Goal: Task Accomplishment & Management: Manage account settings

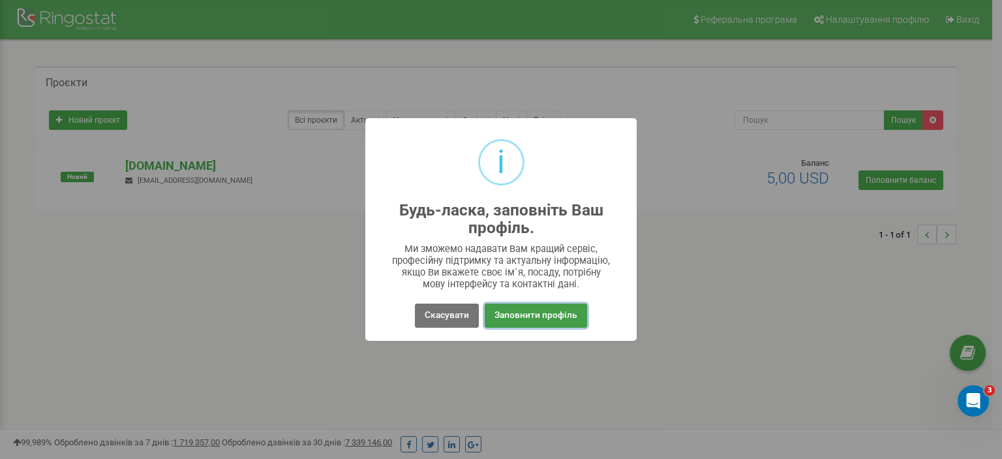
click at [514, 320] on button "Заповнити профіль" at bounding box center [536, 315] width 102 height 24
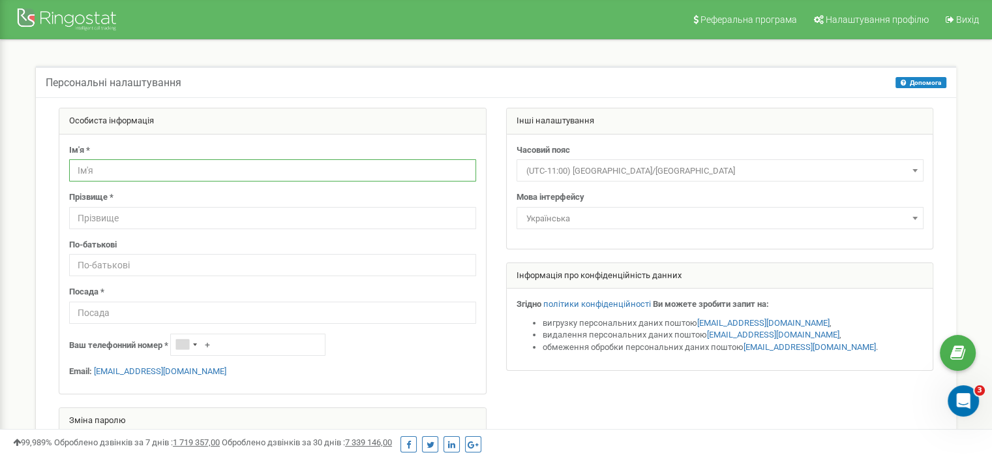
click at [129, 172] on input "text" at bounding box center [272, 170] width 407 height 22
type input "Наталія"
click at [148, 212] on input "text" at bounding box center [272, 218] width 407 height 22
type input "Якименко"
click at [117, 265] on input "text" at bounding box center [272, 265] width 407 height 22
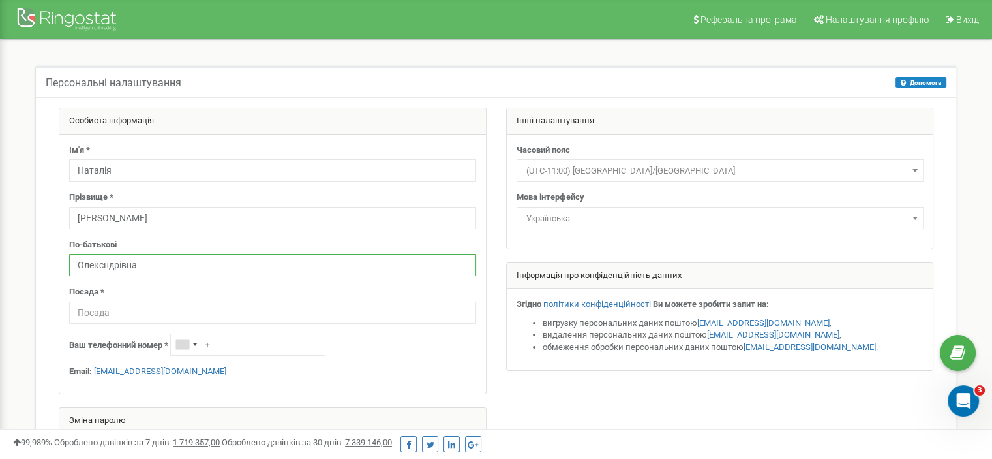
type input "Олексндрівна"
click at [121, 315] on input "text" at bounding box center [272, 312] width 407 height 22
type input "РОП"
click at [235, 339] on input "+" at bounding box center [247, 344] width 155 height 22
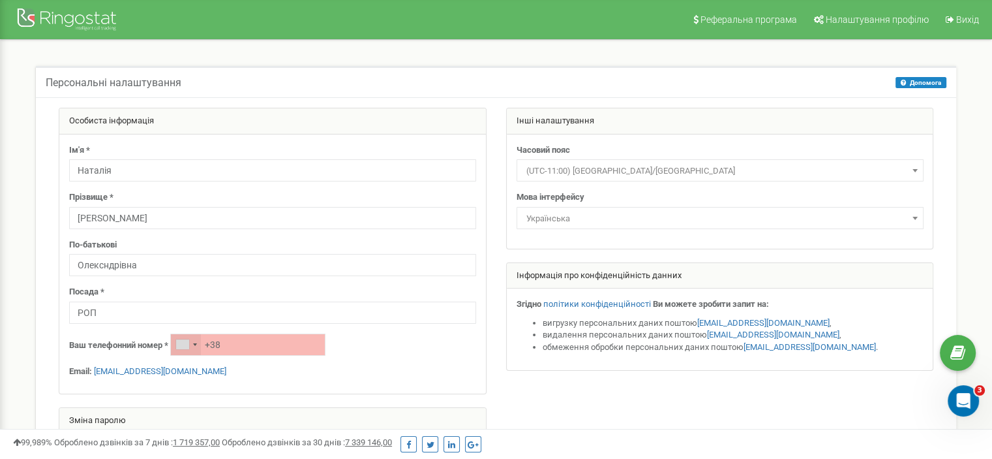
click at [198, 344] on div "Telephone country code" at bounding box center [186, 344] width 30 height 21
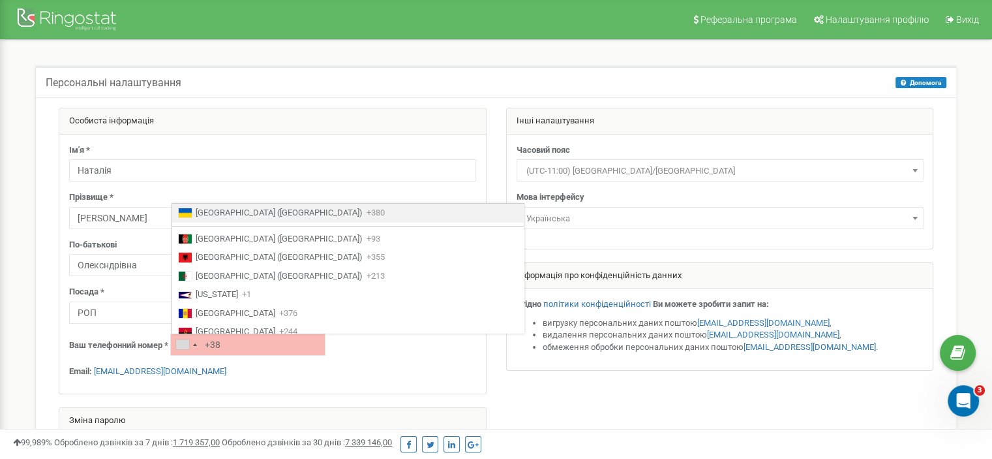
click at [239, 210] on span "Ukraine (Україна)" at bounding box center [279, 213] width 167 height 12
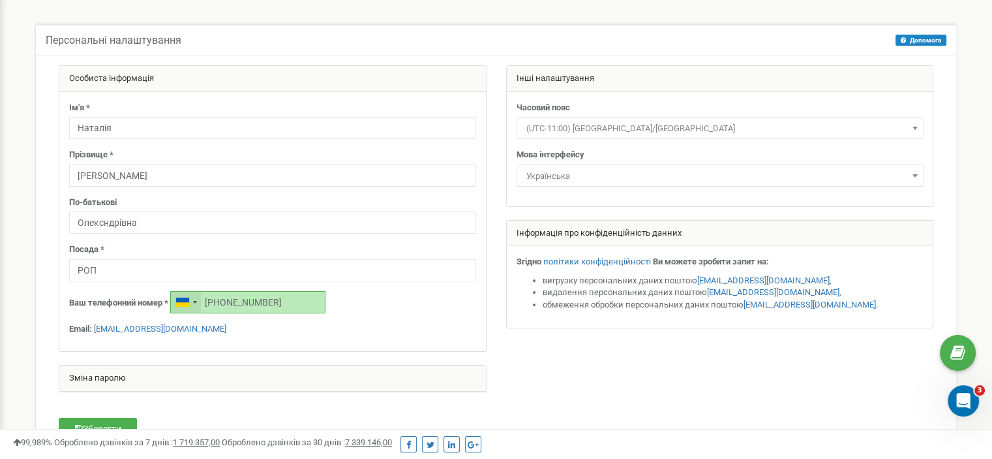
scroll to position [65, 0]
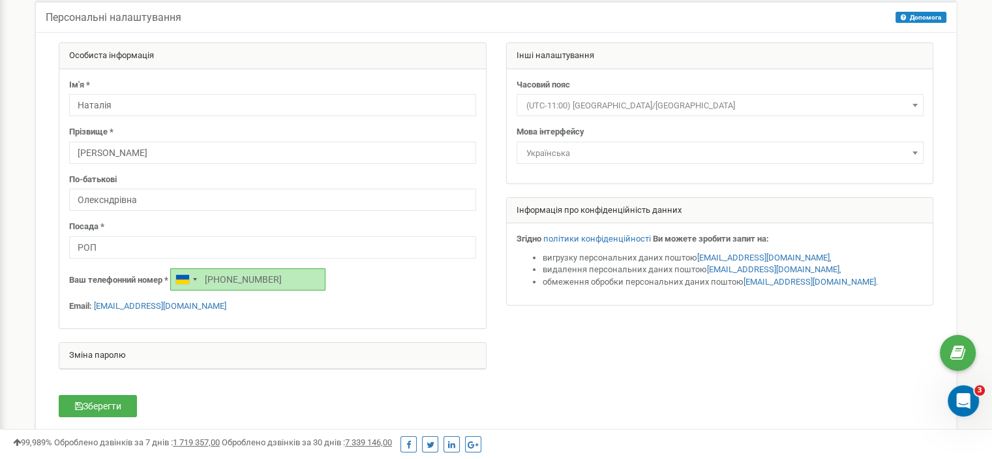
type input "+380969221262"
click at [151, 355] on div "Зміна паролю" at bounding box center [272, 355] width 427 height 26
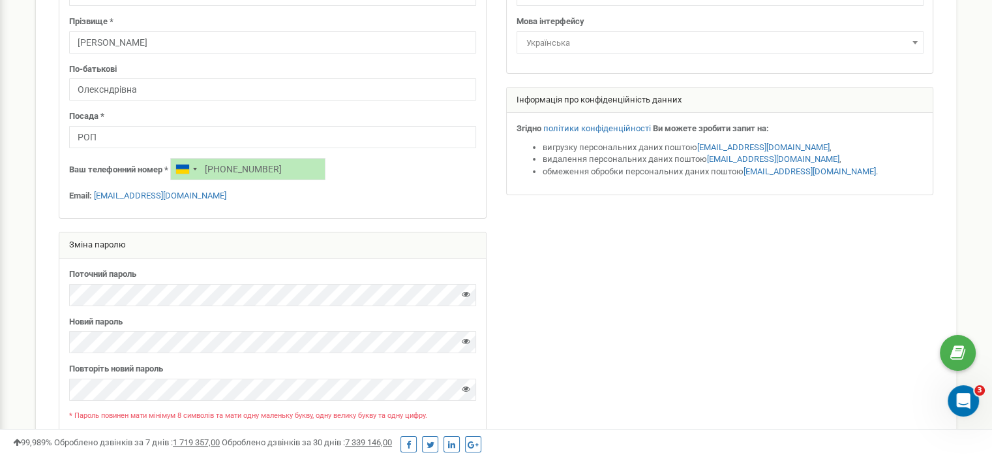
scroll to position [0, 0]
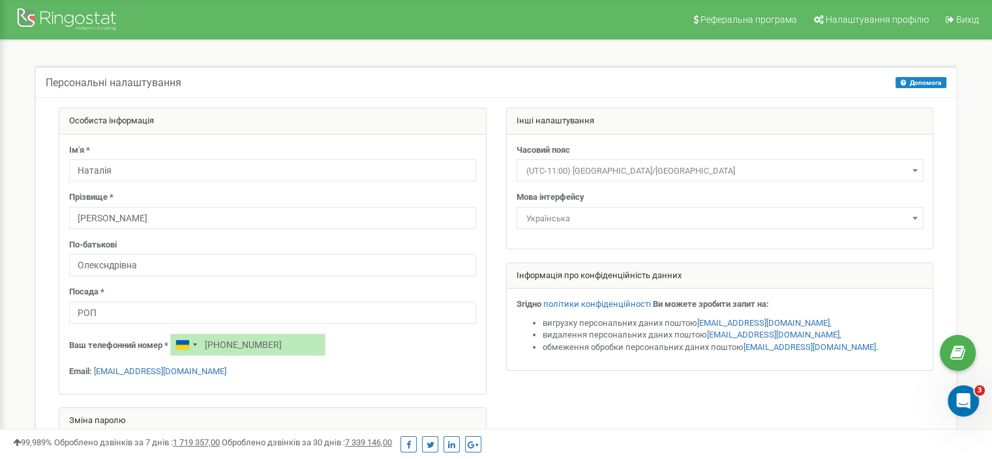
click at [916, 169] on b at bounding box center [915, 170] width 5 height 3
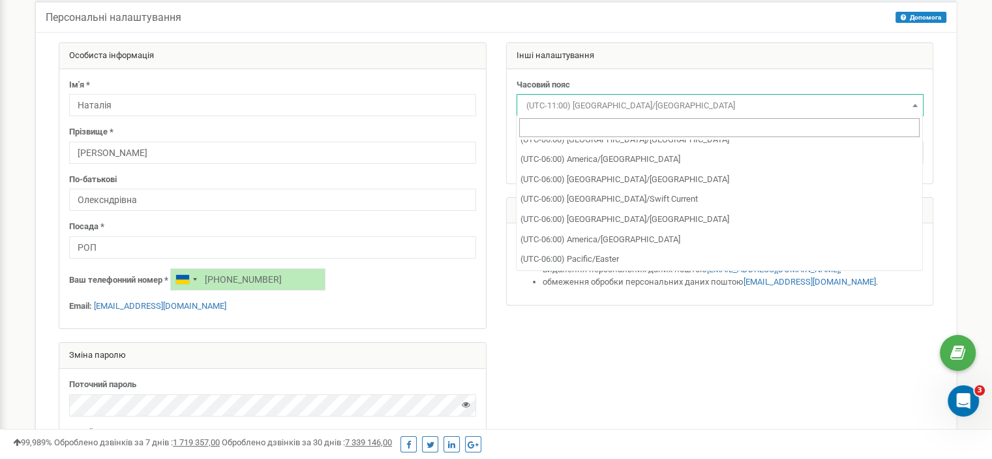
scroll to position [783, 0]
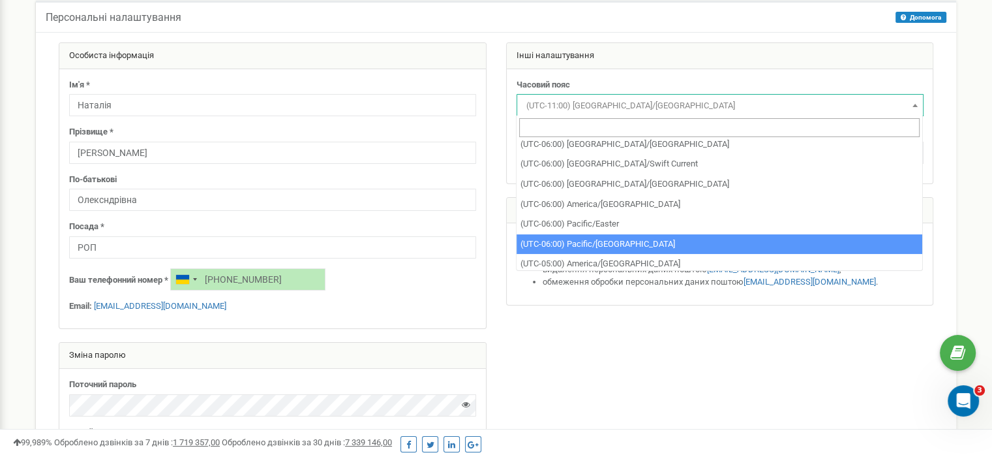
click at [655, 344] on div at bounding box center [496, 301] width 894 height 518
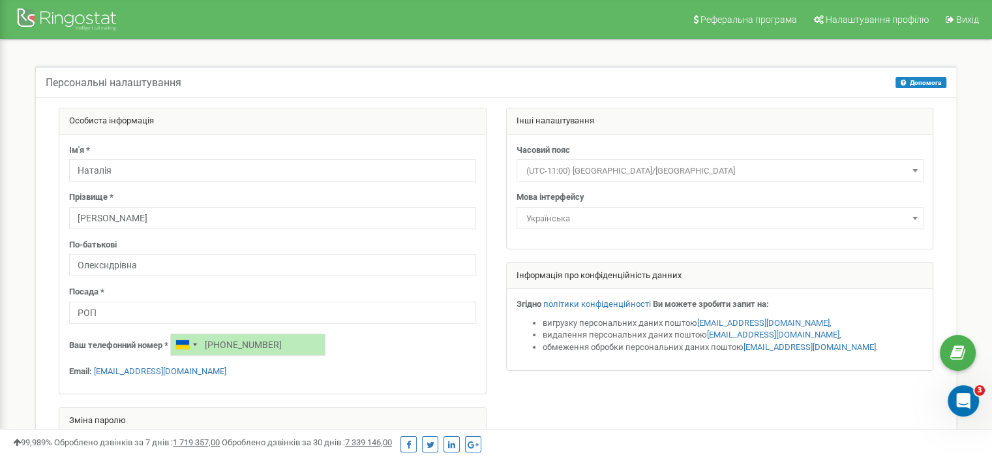
scroll to position [324, 0]
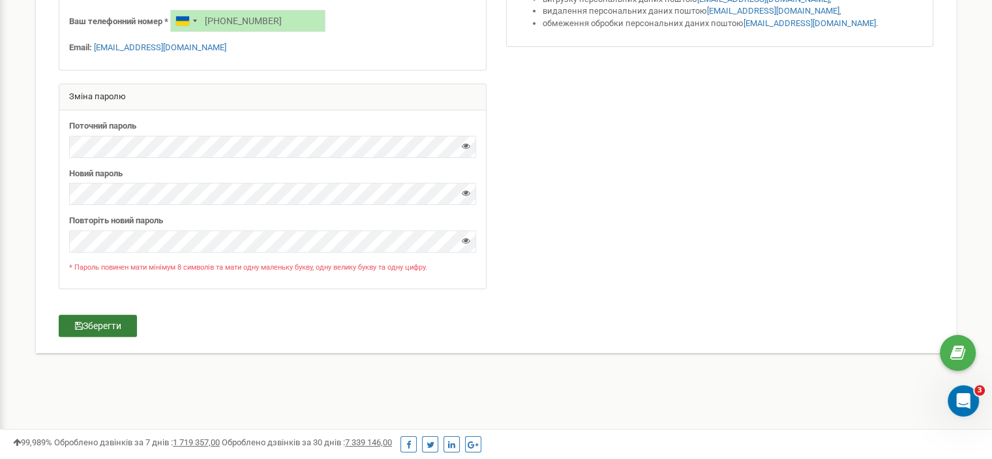
click at [91, 320] on button "Зберегти" at bounding box center [98, 325] width 78 height 22
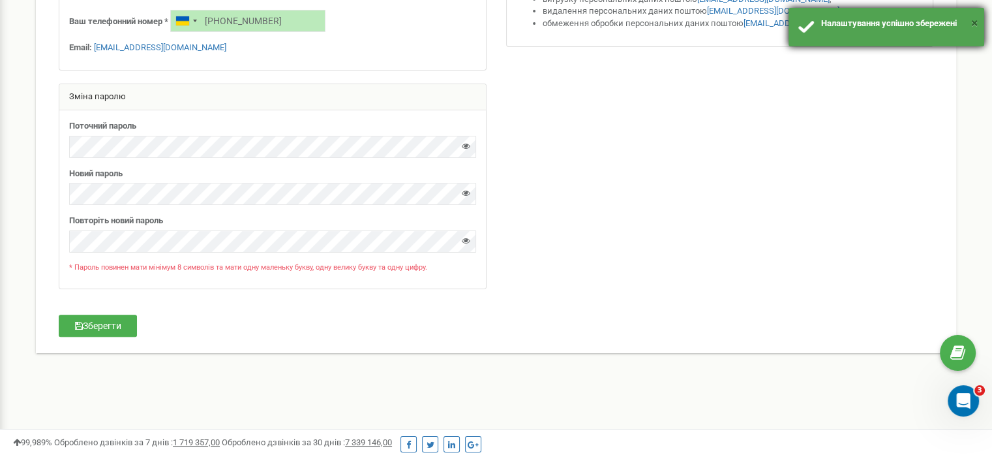
click at [973, 22] on button "×" at bounding box center [974, 23] width 7 height 19
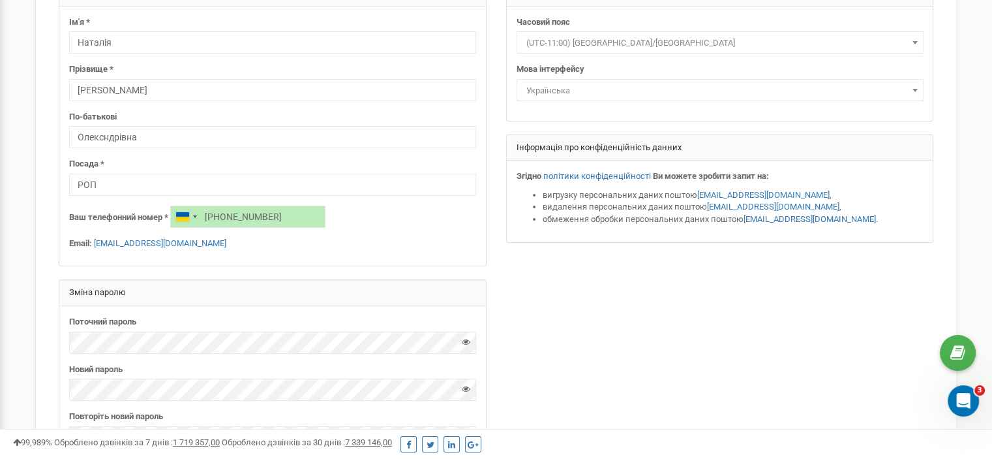
scroll to position [0, 0]
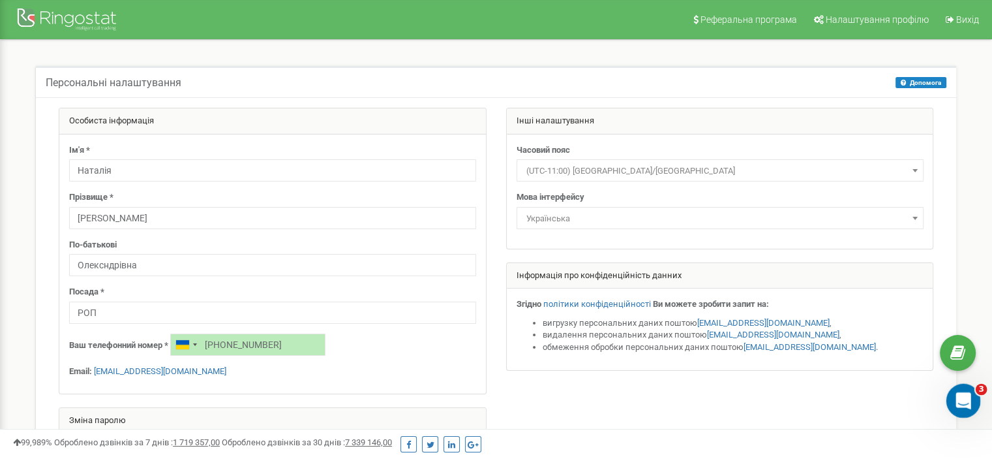
click at [964, 402] on icon "Открыть службу сообщений Intercom" at bounding box center [962, 399] width 22 height 22
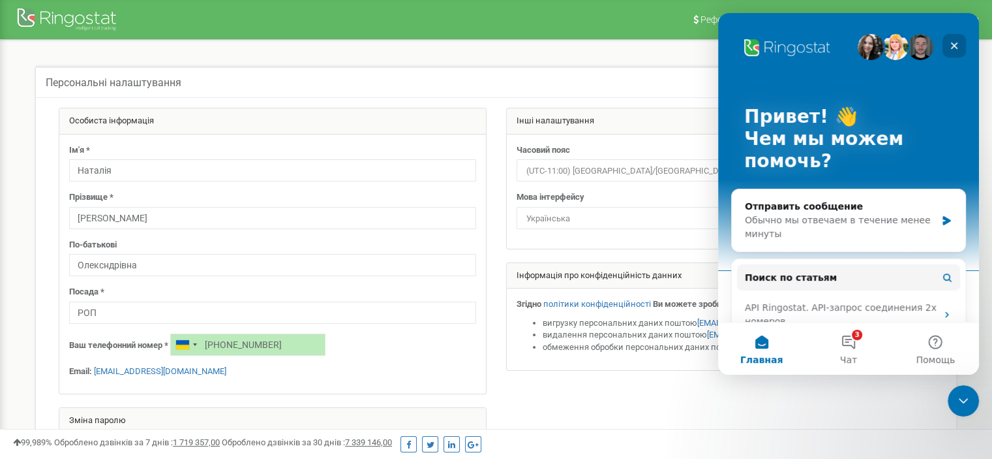
click at [949, 46] on icon "Закрыть" at bounding box center [954, 45] width 10 height 10
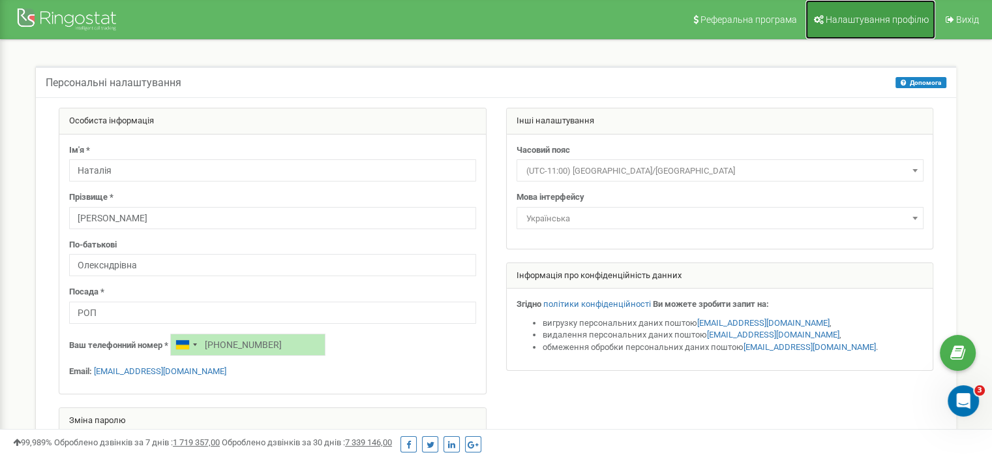
click at [883, 20] on span "Налаштування профілю" at bounding box center [877, 19] width 103 height 10
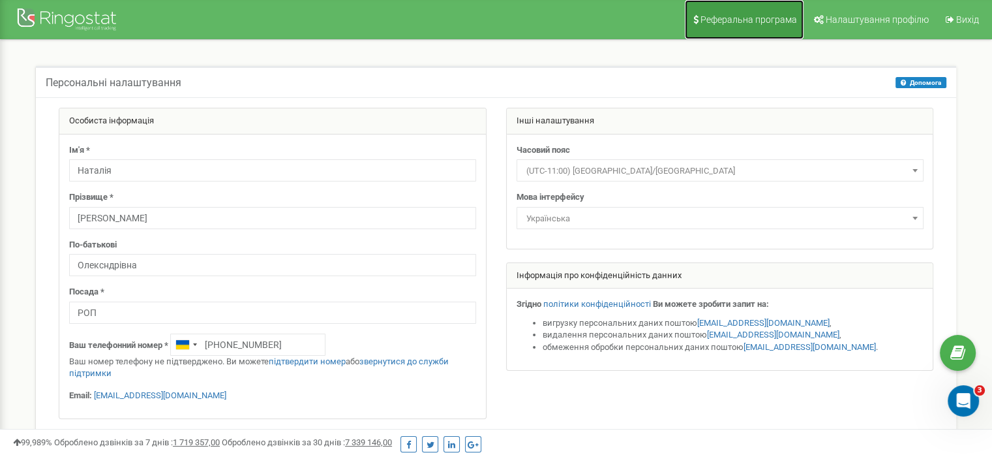
click at [727, 21] on span "Реферальна програма" at bounding box center [749, 19] width 97 height 10
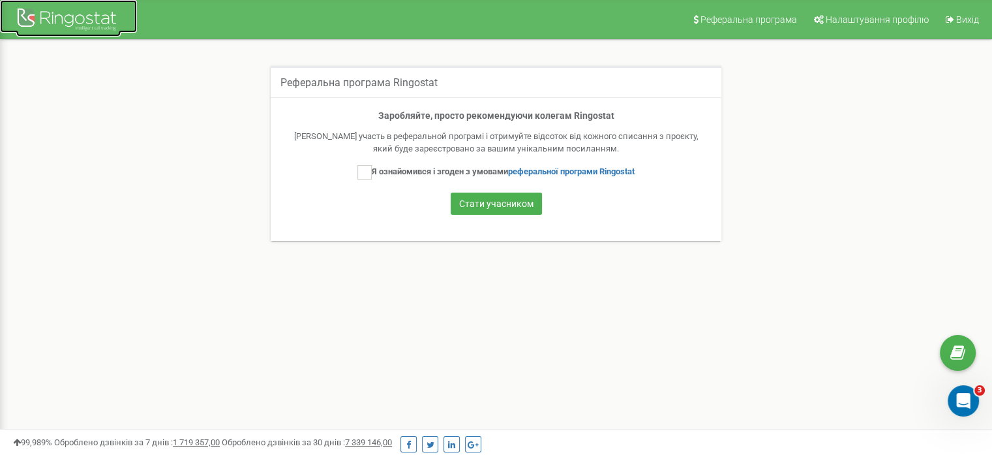
click at [68, 19] on div at bounding box center [68, 20] width 104 height 31
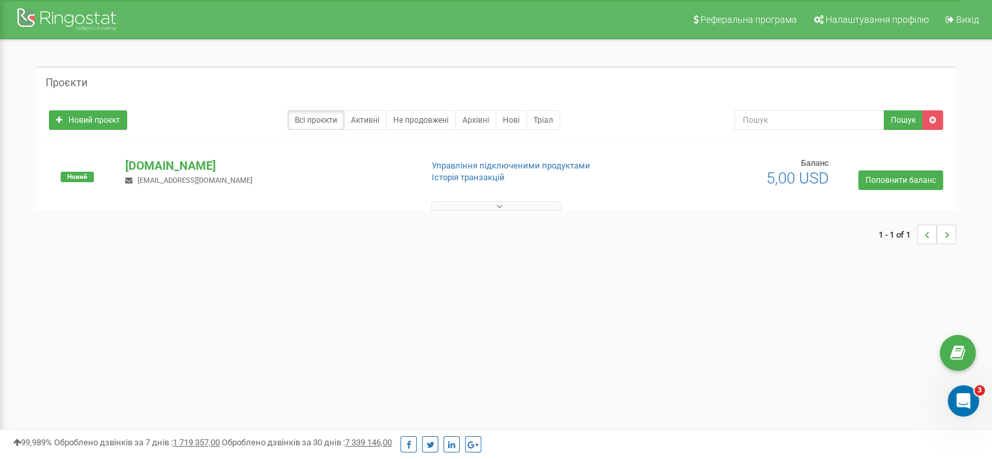
click at [496, 204] on icon at bounding box center [499, 206] width 6 height 9
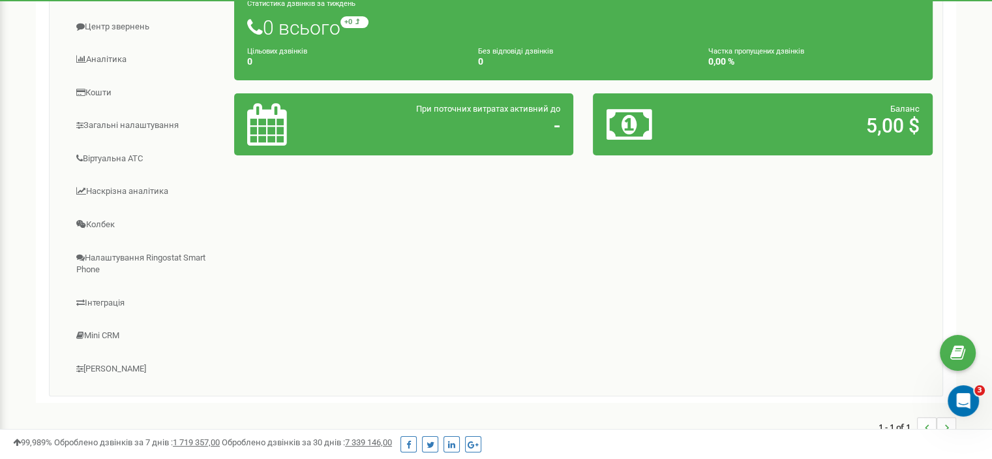
scroll to position [261, 0]
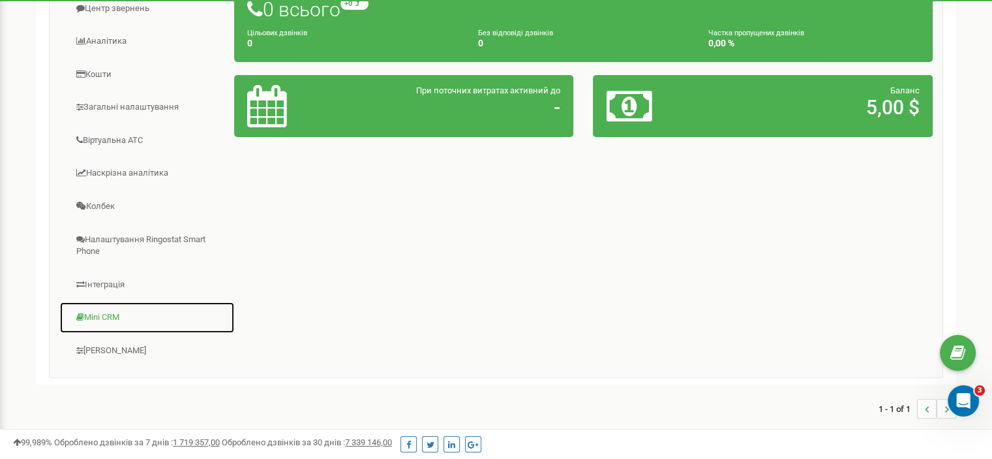
click at [114, 319] on link "Mini CRM" at bounding box center [146, 317] width 175 height 32
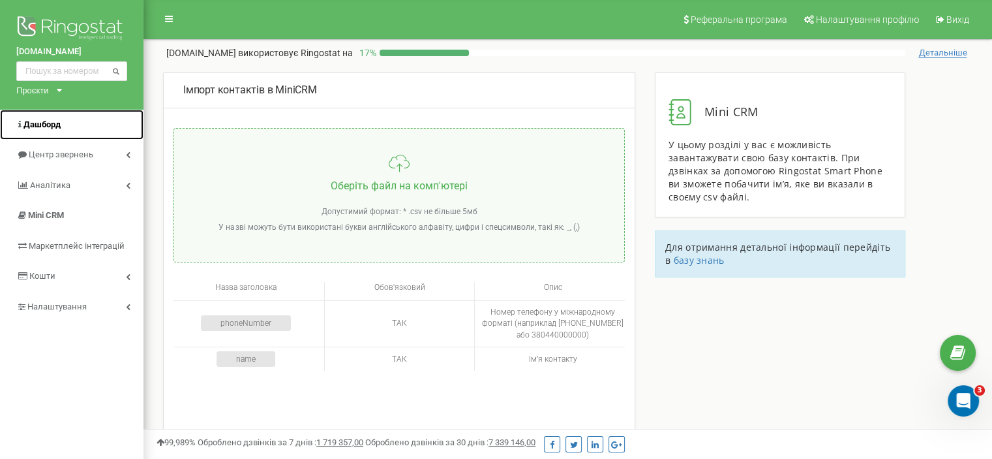
click at [48, 128] on span "Дашборд" at bounding box center [41, 124] width 37 height 10
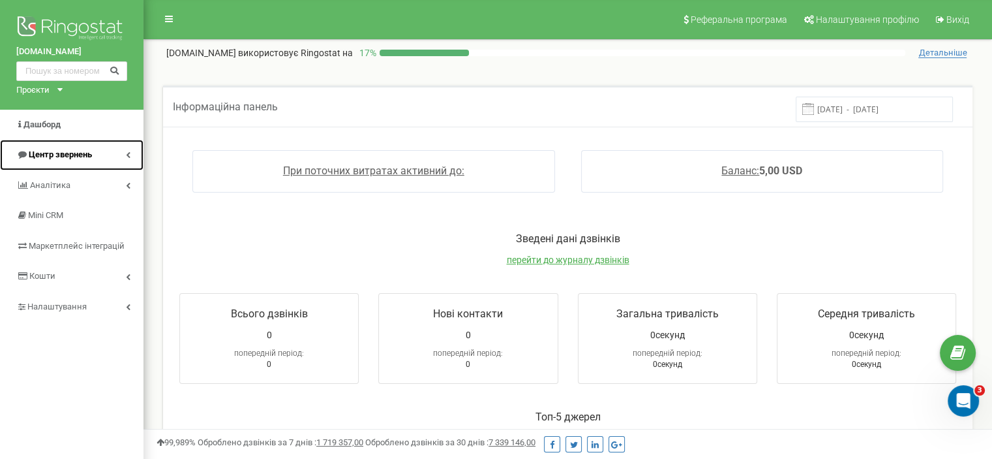
click at [128, 153] on icon at bounding box center [128, 154] width 5 height 7
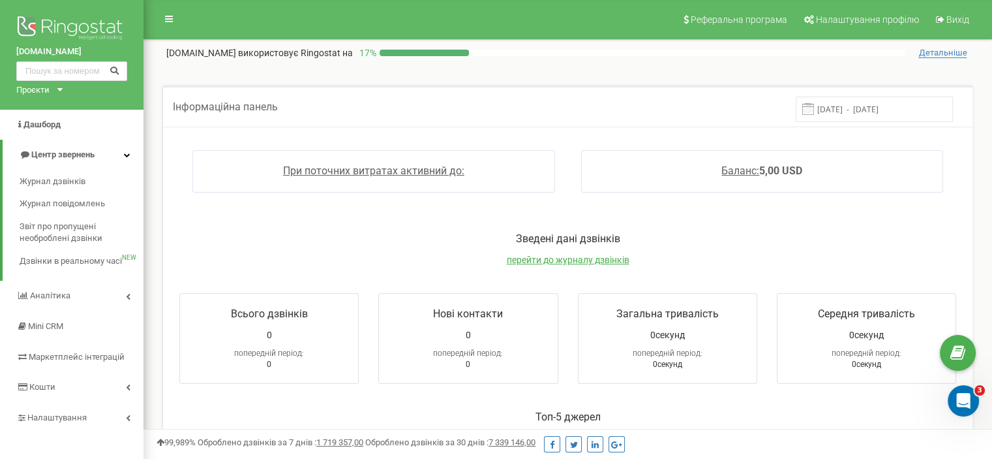
click at [57, 88] on div "Проєкти crocus-gold.com.ua" at bounding box center [36, 90] width 41 height 12
click at [125, 135] on link "Дашборд" at bounding box center [72, 125] width 144 height 31
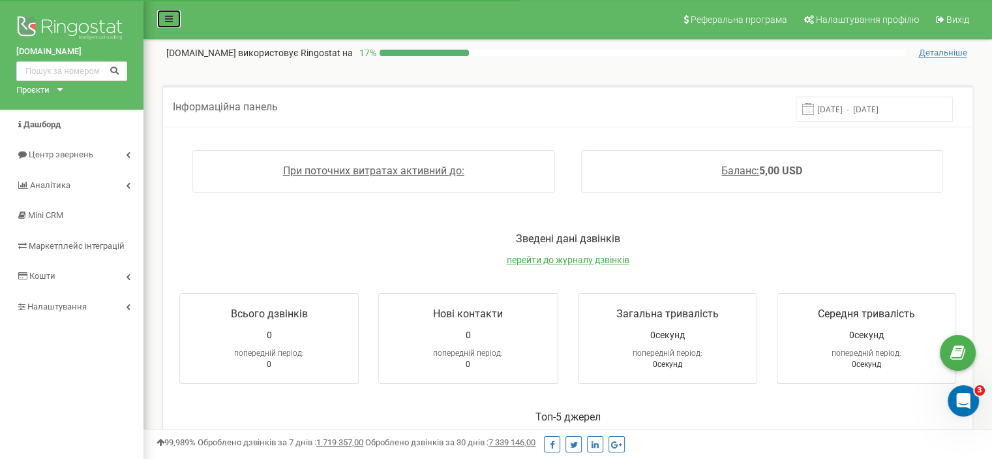
click at [175, 18] on link at bounding box center [169, 19] width 25 height 20
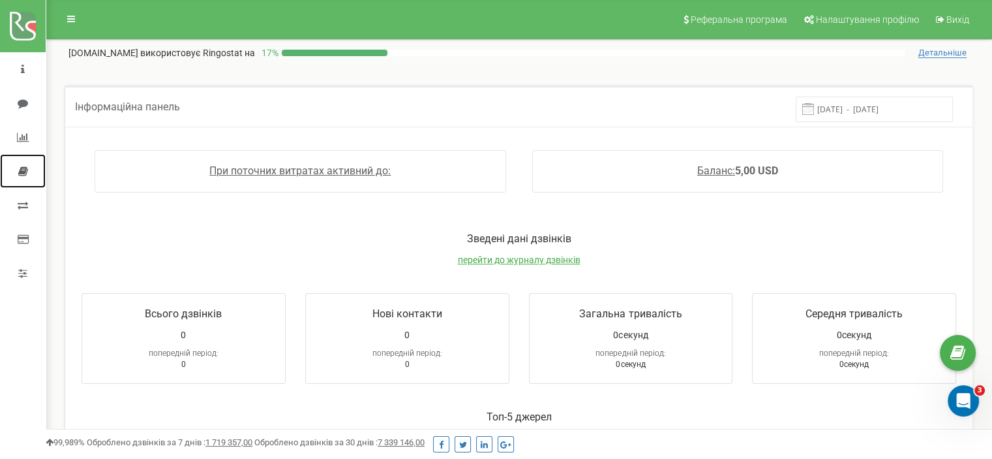
click at [18, 169] on icon at bounding box center [23, 171] width 10 height 10
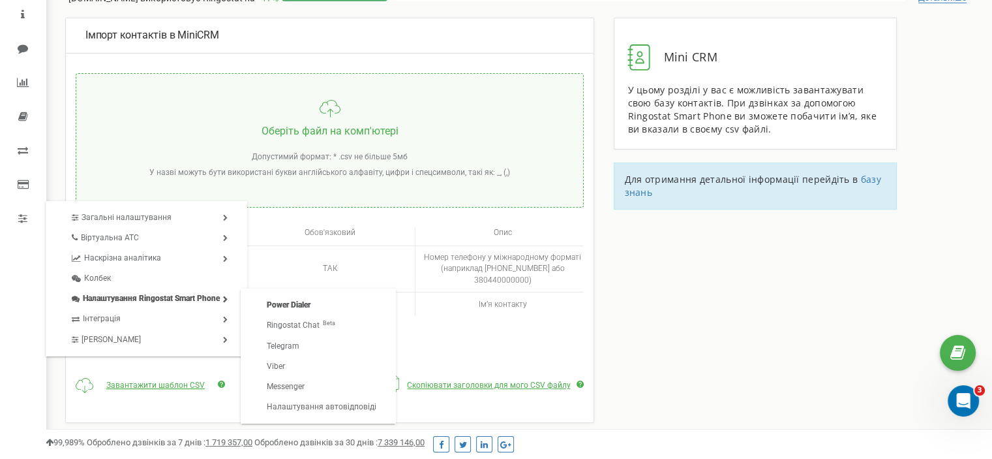
scroll to position [130, 0]
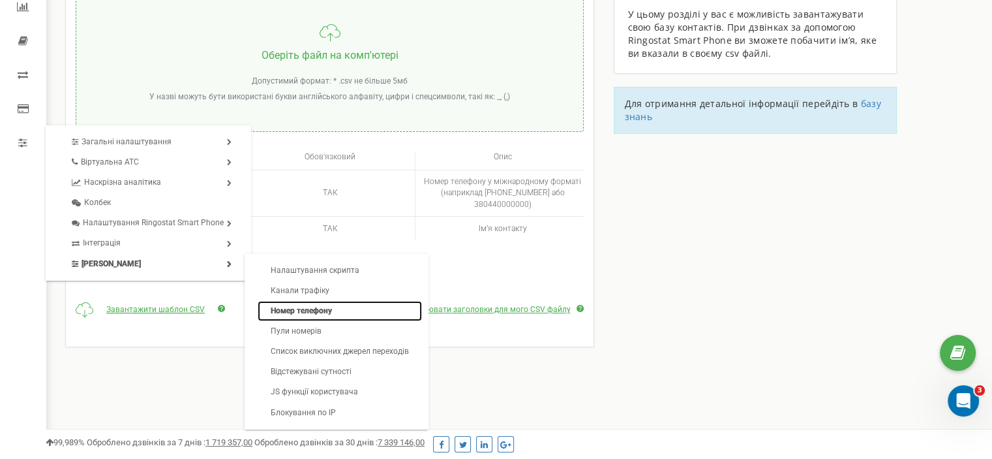
click at [303, 309] on link "Номер телефону" at bounding box center [340, 311] width 164 height 20
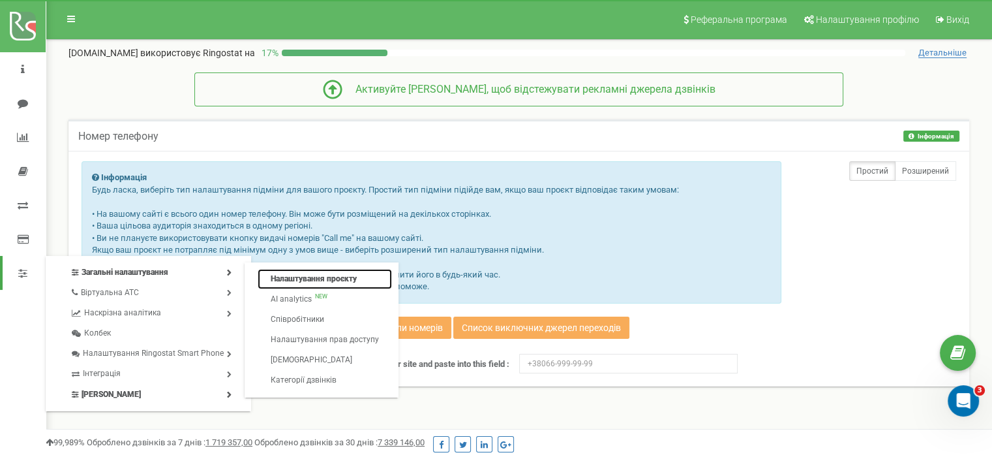
click at [309, 279] on link "Налаштування проєкту" at bounding box center [325, 279] width 134 height 20
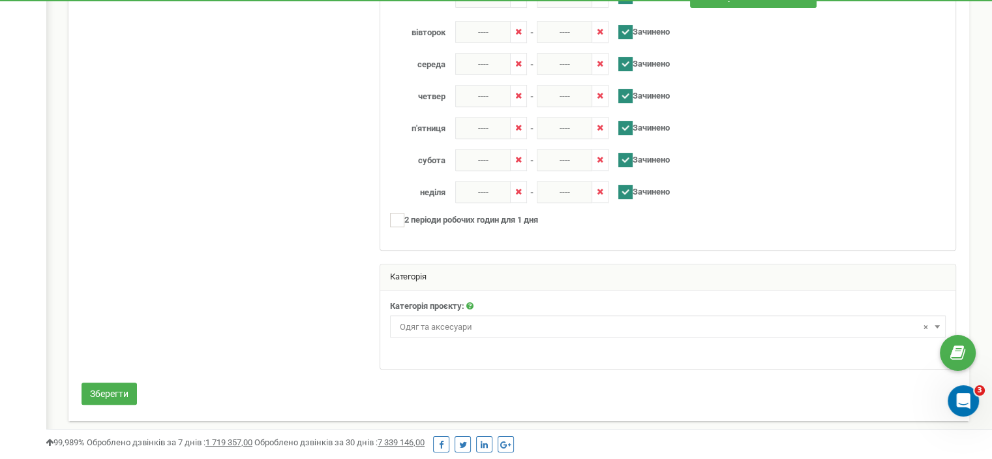
scroll to position [532, 0]
click at [937, 324] on b at bounding box center [937, 325] width 5 height 3
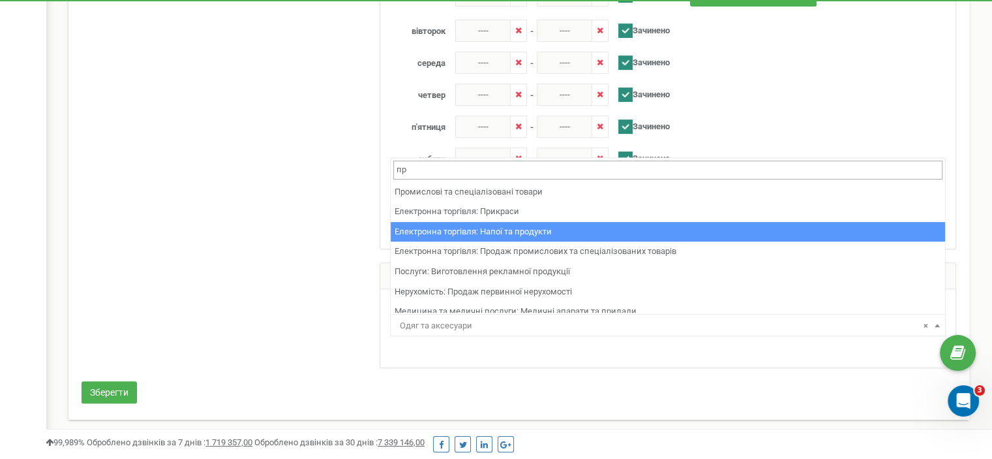
type input "п"
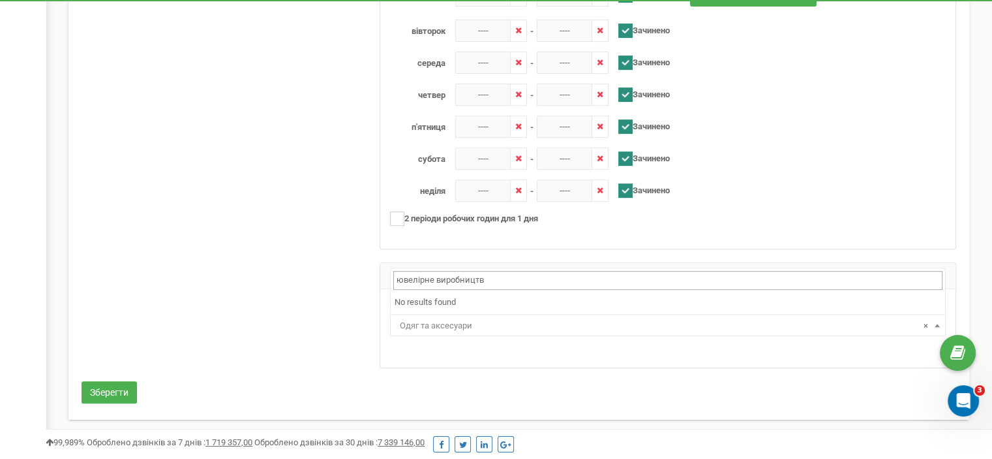
type input "ювелірне виробництво"
click at [646, 351] on div "Категорія проєкту: Нерухомість Туризм Юридичні послуги Промислові та спеціалізо…" at bounding box center [667, 328] width 575 height 78
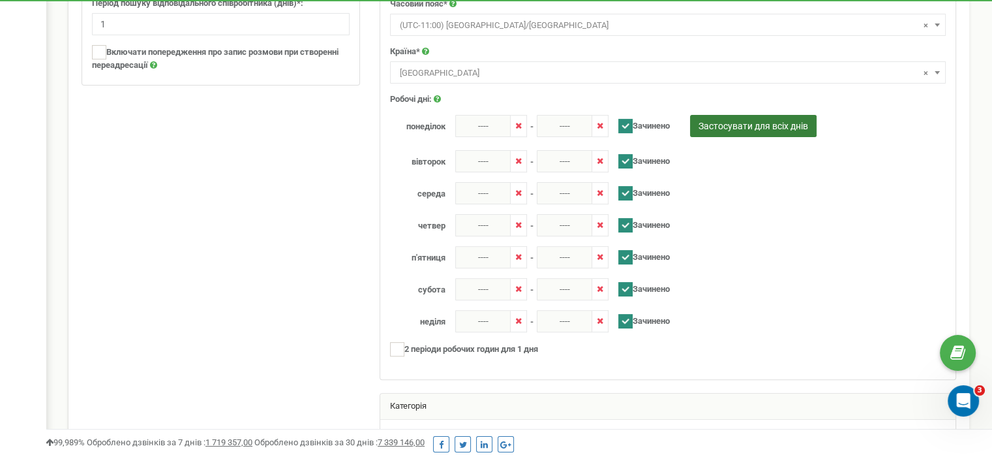
click at [734, 122] on button "Застосувати для всіх днів" at bounding box center [753, 126] width 127 height 22
click at [397, 352] on ins at bounding box center [397, 349] width 14 height 14
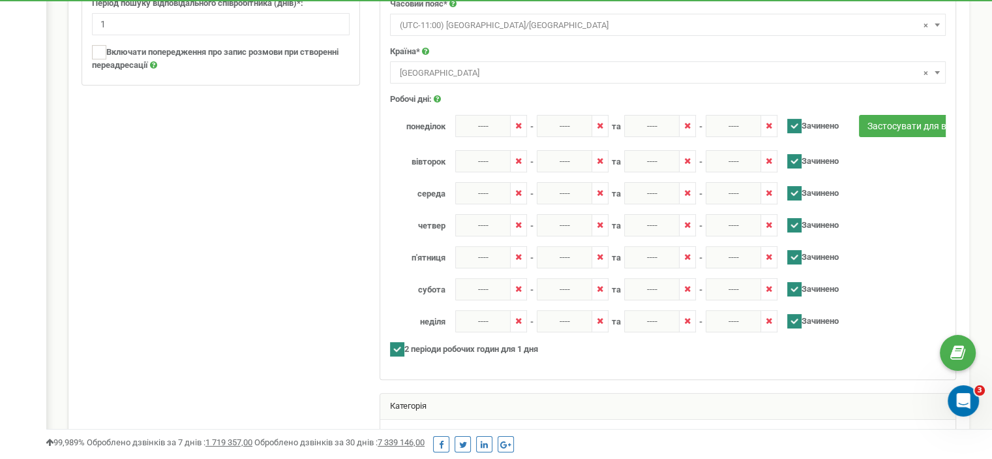
click at [397, 345] on ins at bounding box center [397, 349] width 14 height 14
checkbox input "false"
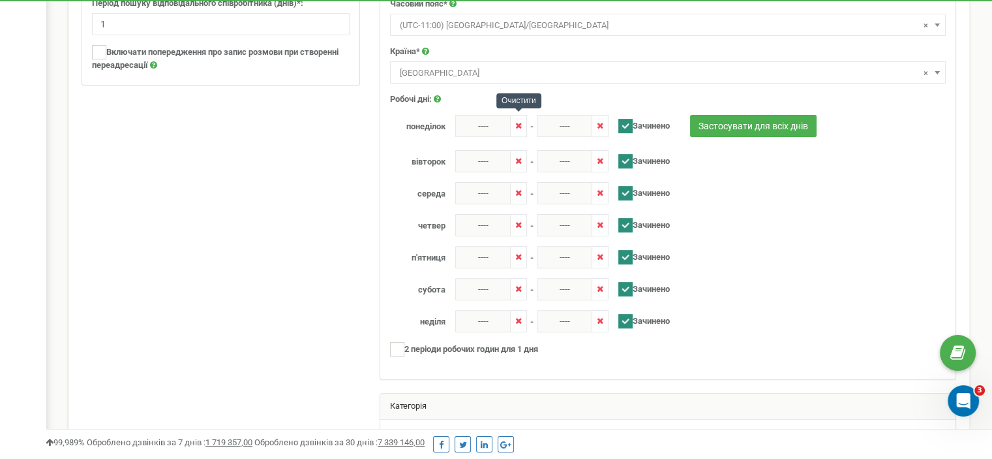
click at [521, 126] on icon at bounding box center [518, 125] width 7 height 8
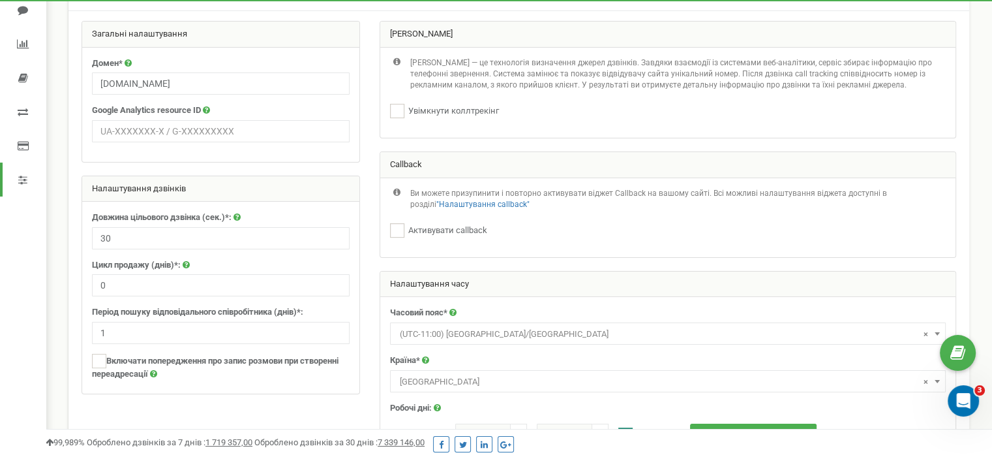
scroll to position [10, 0]
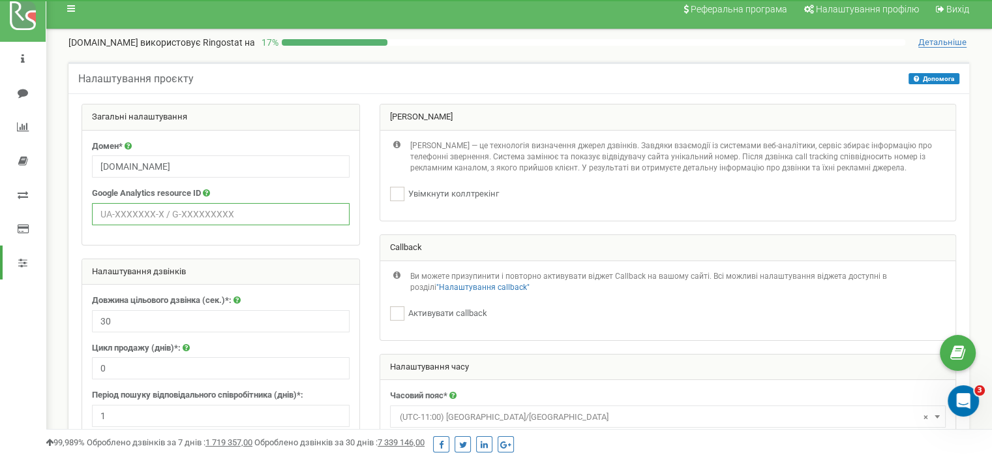
click at [146, 211] on input "text" at bounding box center [221, 214] width 258 height 22
click at [930, 38] on span "Детальніше" at bounding box center [942, 42] width 48 height 10
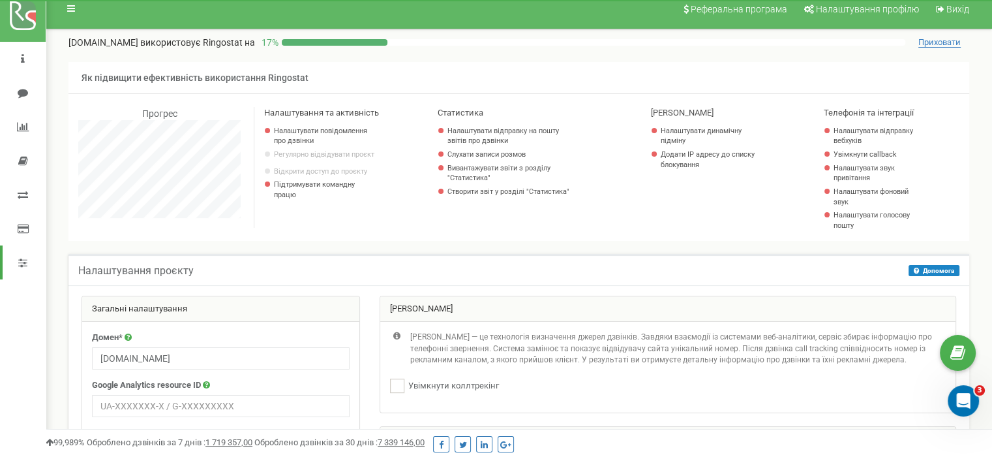
scroll to position [1183, 946]
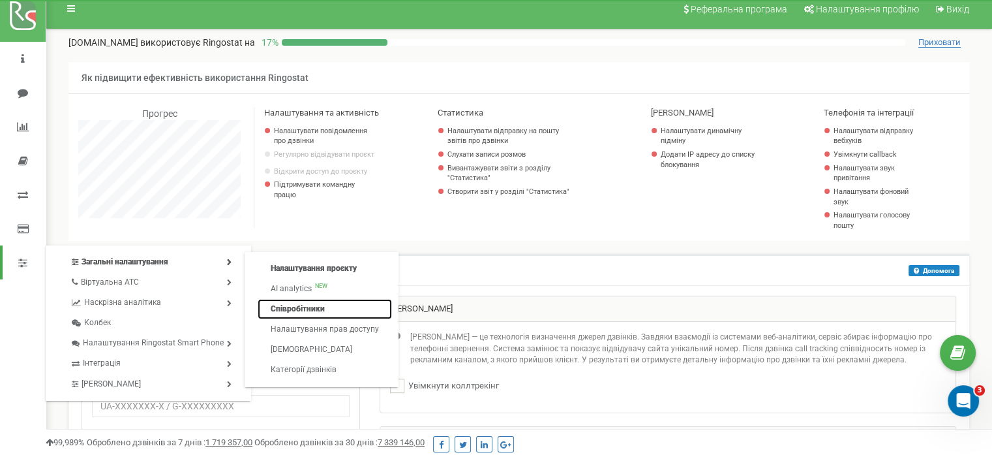
click at [292, 307] on link "Співробітники" at bounding box center [325, 309] width 134 height 20
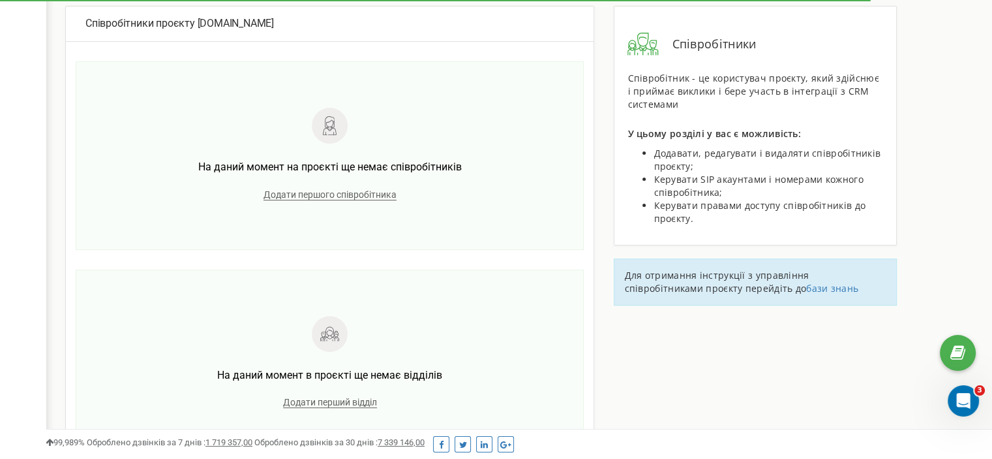
scroll to position [326, 0]
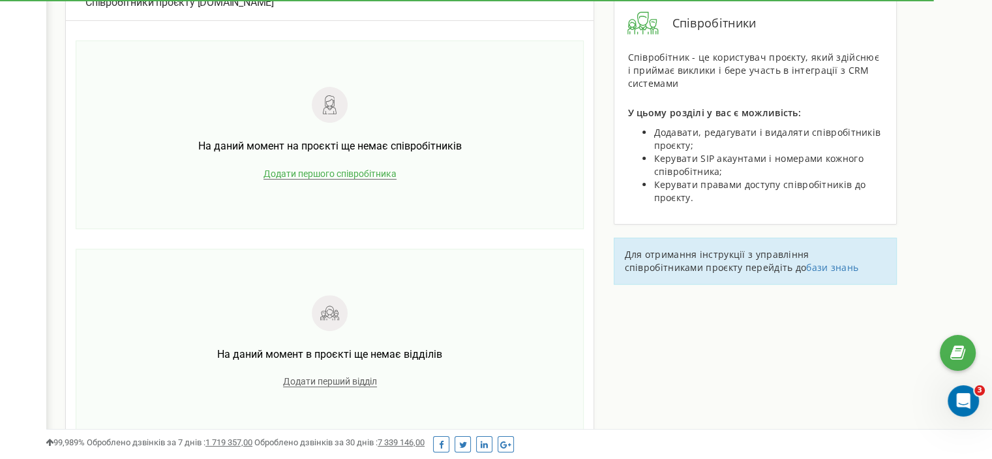
click at [357, 174] on span "Додати першого співробітника" at bounding box center [330, 173] width 133 height 11
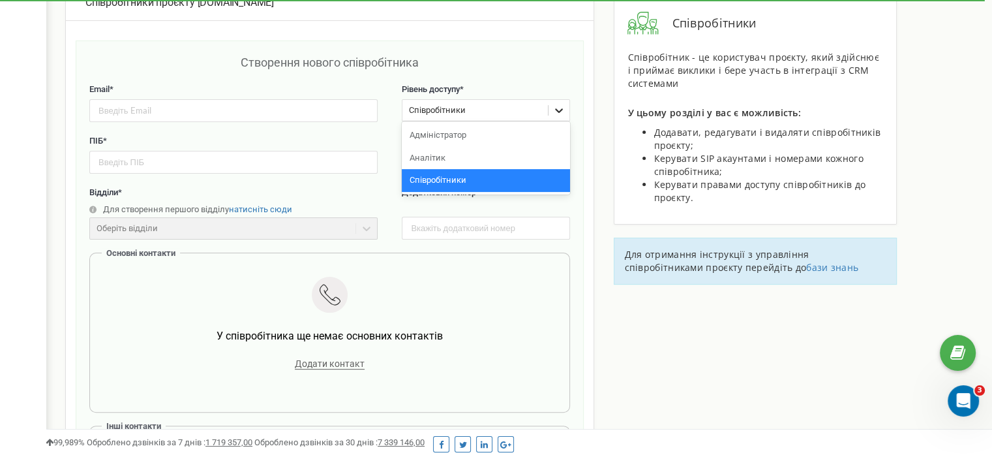
click at [563, 108] on icon at bounding box center [560, 110] width 8 height 5
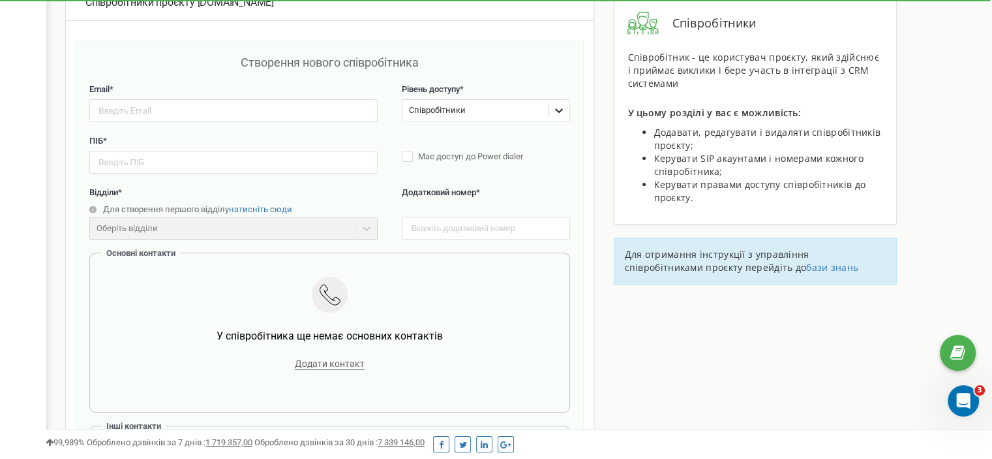
click at [563, 108] on icon at bounding box center [560, 110] width 8 height 5
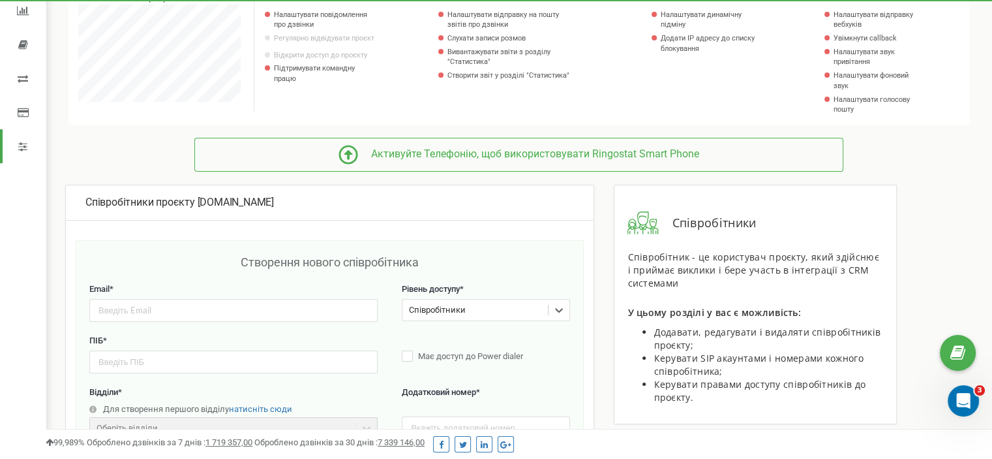
scroll to position [0, 0]
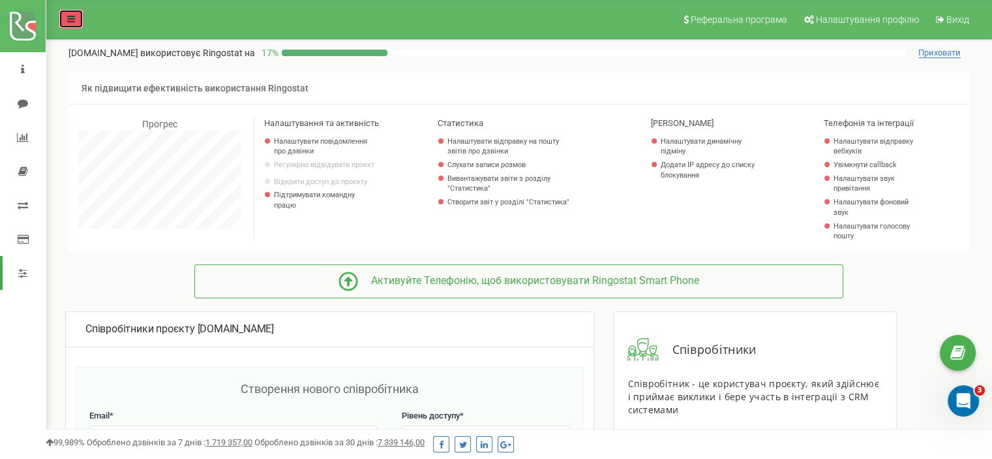
click at [70, 19] on icon at bounding box center [71, 18] width 8 height 9
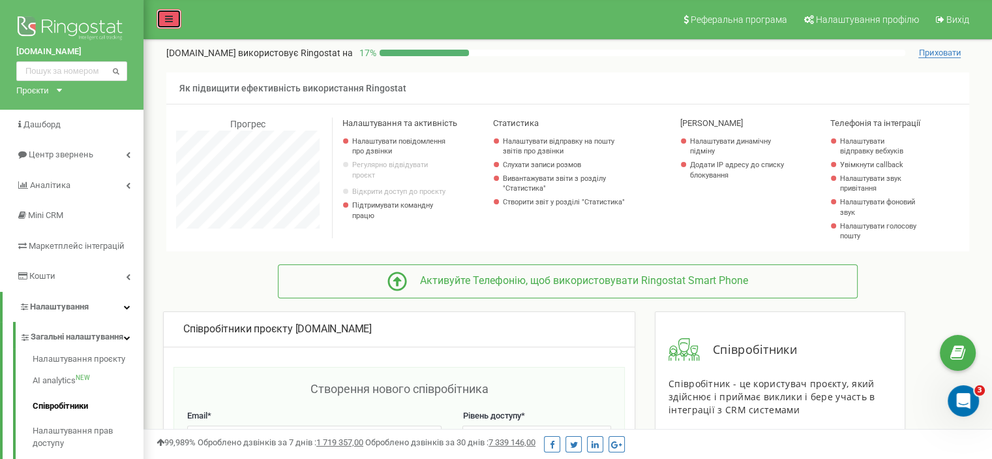
scroll to position [651549, 651483]
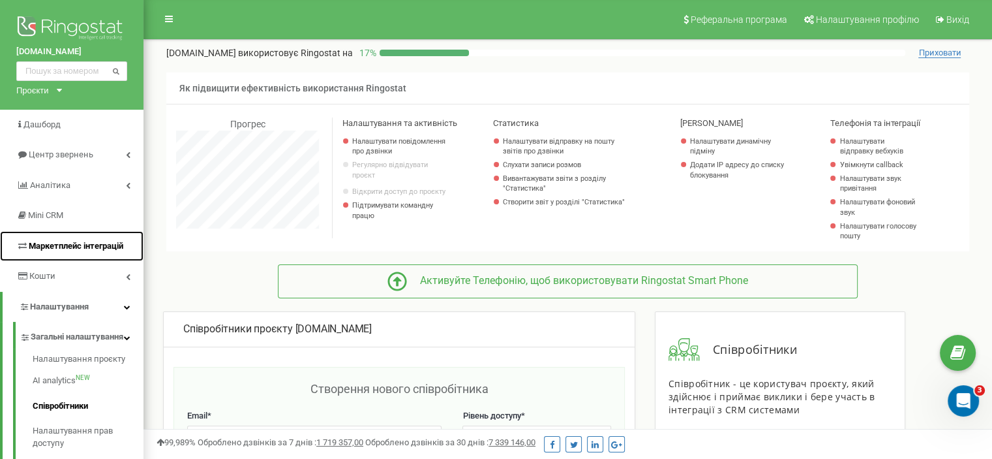
click at [86, 249] on span "Маркетплейс інтеграцій" at bounding box center [76, 246] width 95 height 10
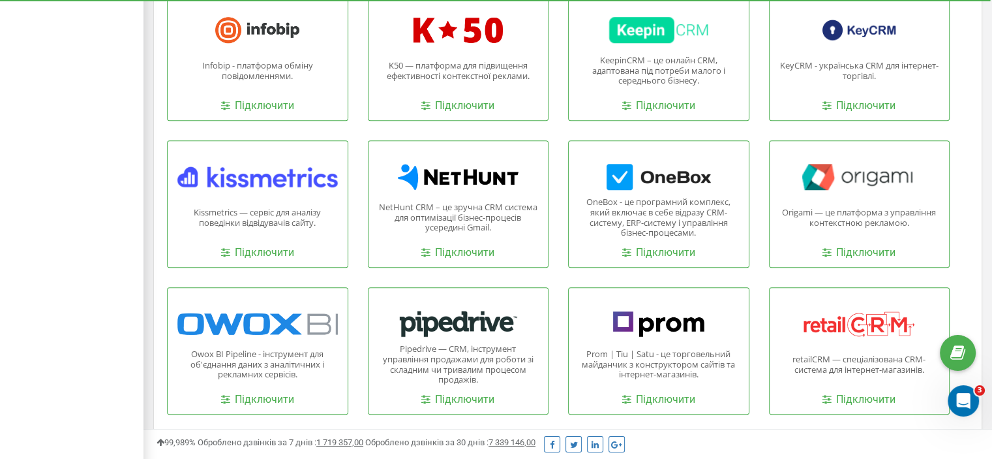
scroll to position [1467, 0]
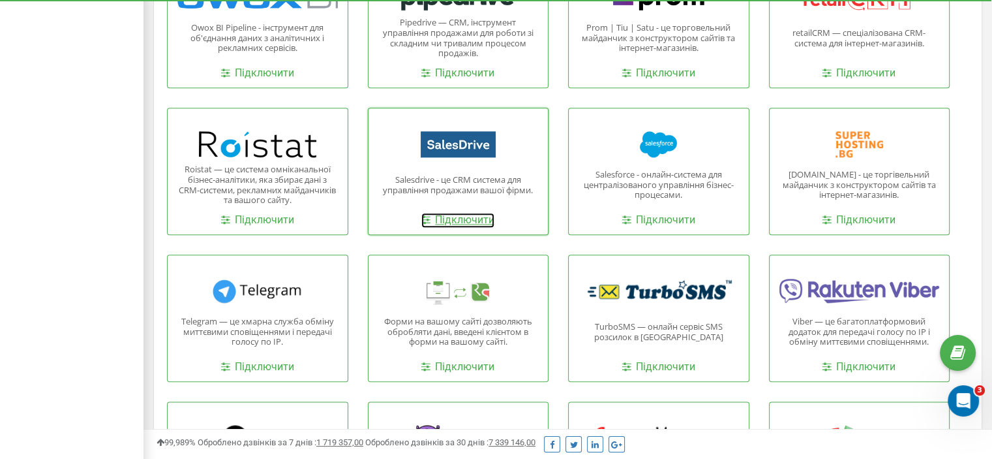
click at [457, 217] on link "Підключити" at bounding box center [457, 220] width 73 height 15
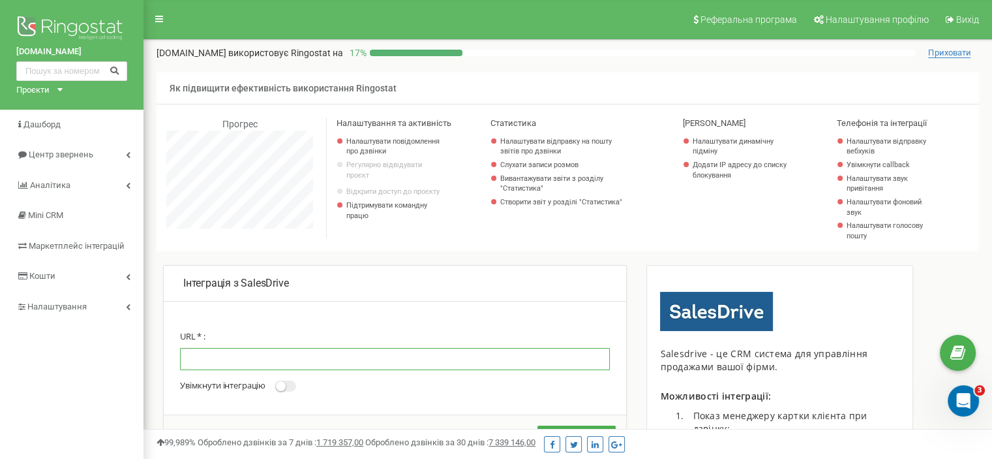
click at [280, 358] on input "text" at bounding box center [395, 359] width 430 height 22
click at [303, 359] on input "text" at bounding box center [395, 359] width 430 height 22
paste input "zcijcsni"
type input "zcijcsni"
click at [204, 361] on input "text" at bounding box center [395, 359] width 430 height 22
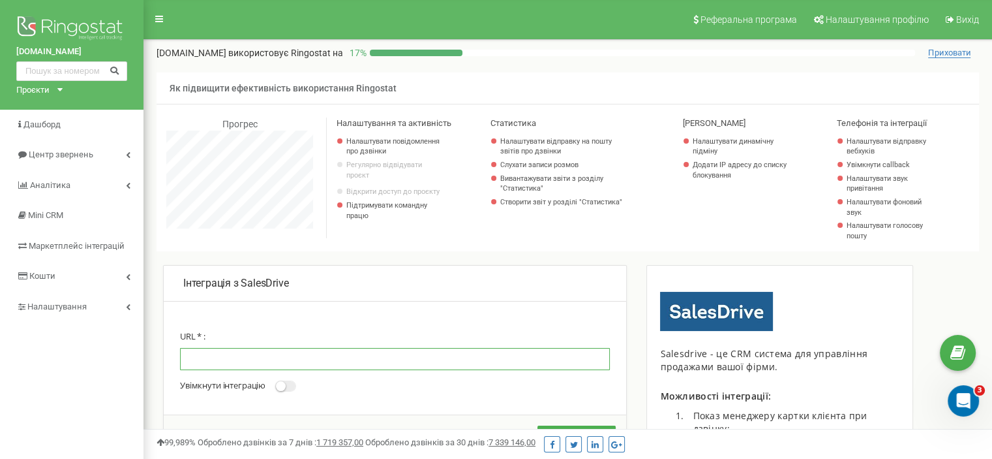
paste input "[URL][DOMAIN_NAME]"
type input "[URL][DOMAIN_NAME]"
click at [538, 425] on button "Зберегти" at bounding box center [577, 435] width 78 height 21
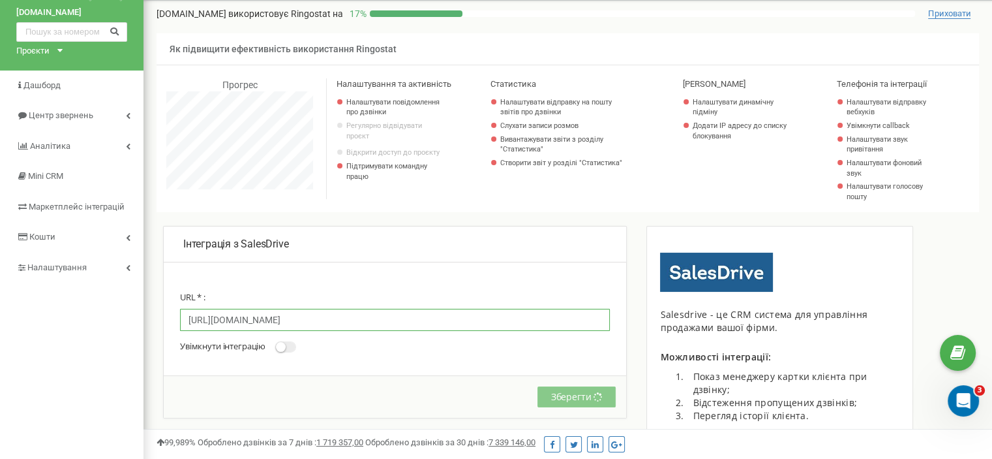
scroll to position [271, 0]
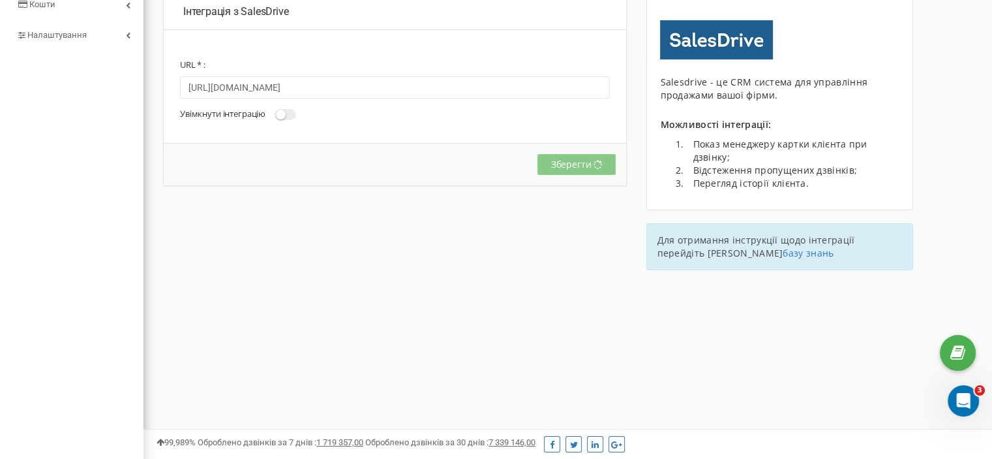
click at [290, 114] on span at bounding box center [285, 114] width 21 height 11
click at [0, 0] on input "Увімкнути інтеграцію" at bounding box center [0, 0] width 0 height 0
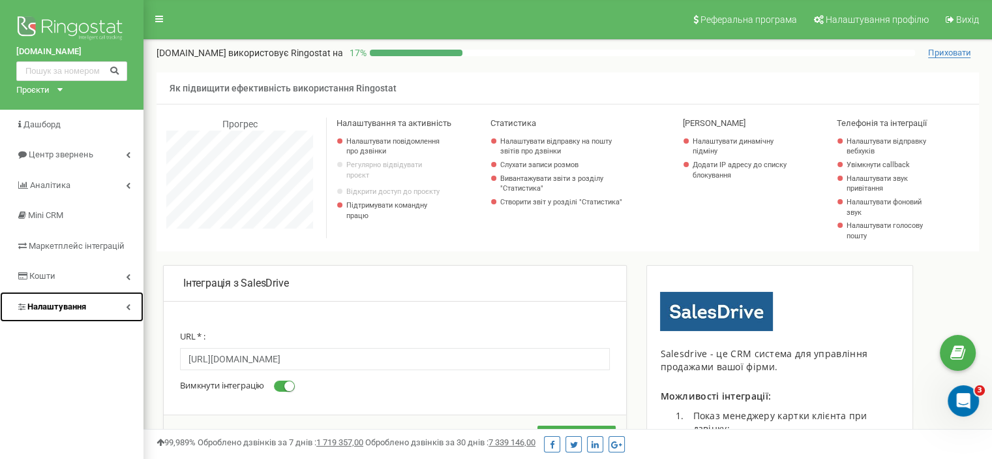
click at [123, 305] on link "Налаштування" at bounding box center [72, 307] width 144 height 31
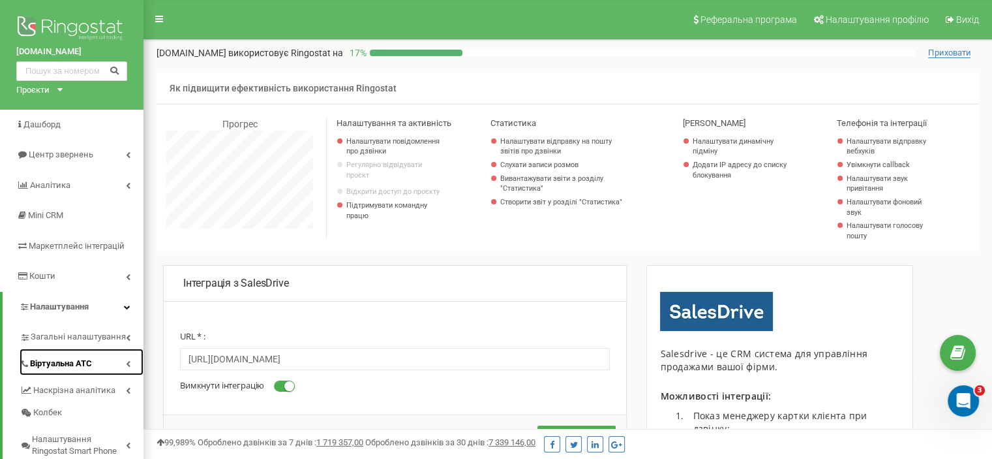
click at [123, 361] on link "Віртуальна АТС" at bounding box center [82, 361] width 124 height 27
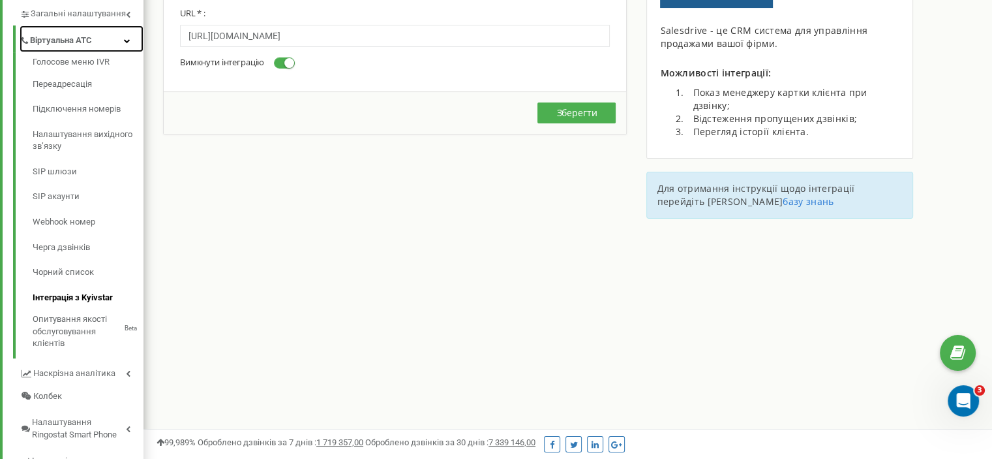
scroll to position [326, 0]
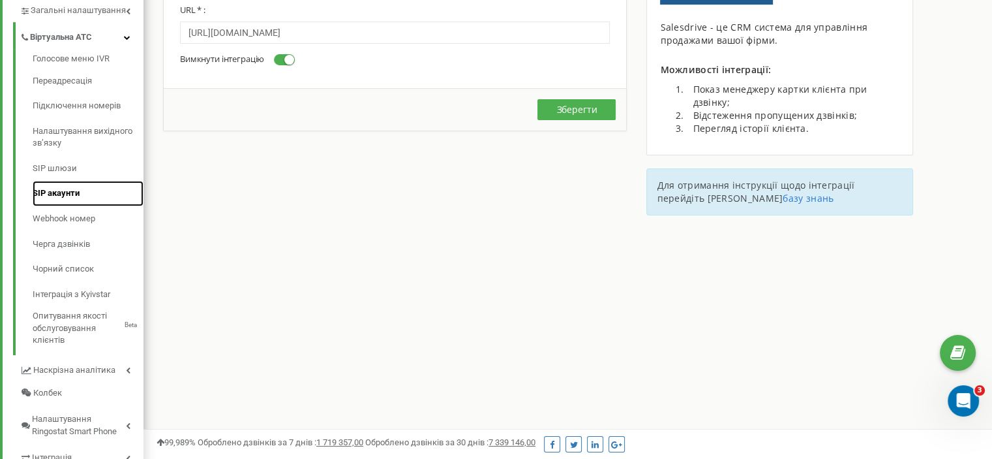
click at [71, 192] on link "SIP акаунти" at bounding box center [88, 193] width 111 height 25
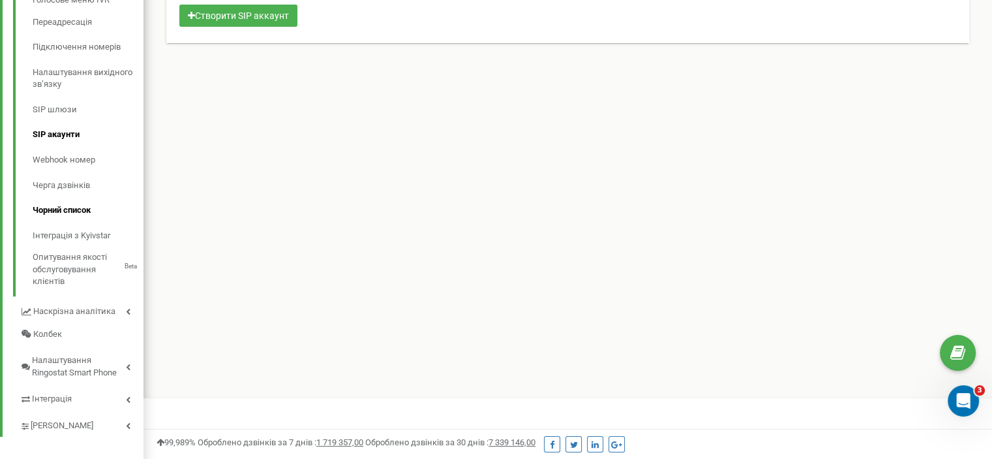
scroll to position [395, 0]
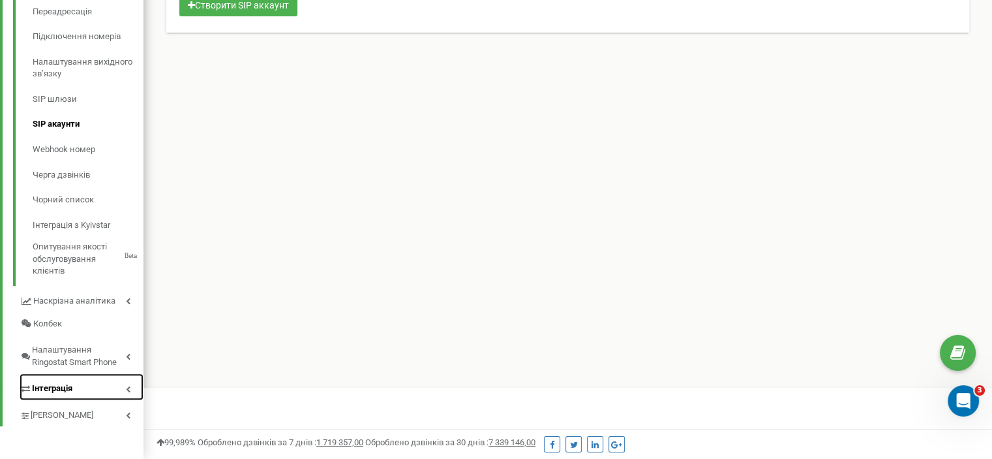
click at [57, 384] on span "Інтеграція" at bounding box center [52, 388] width 40 height 12
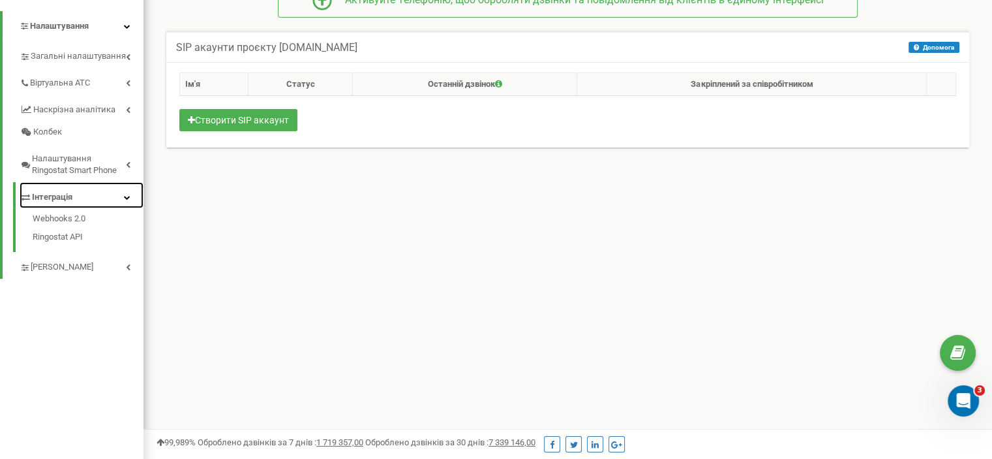
scroll to position [324, 0]
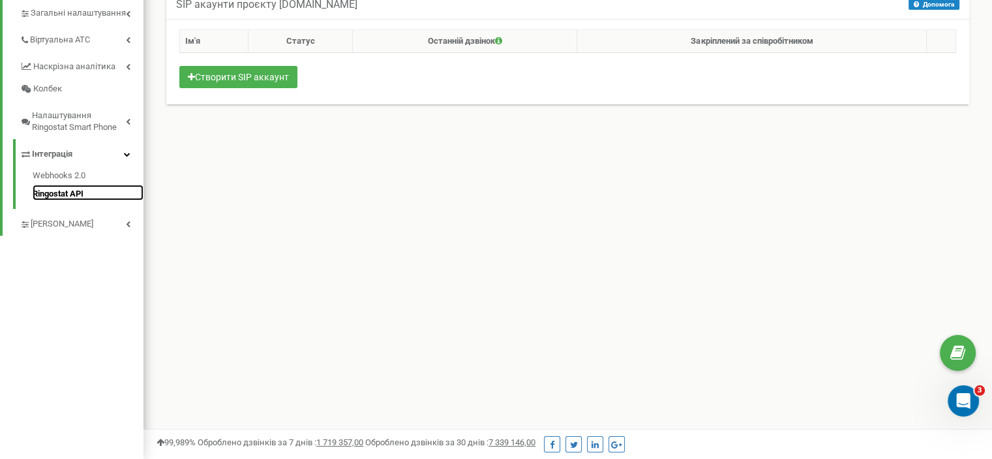
click at [64, 192] on link "Ringostat API" at bounding box center [88, 193] width 111 height 16
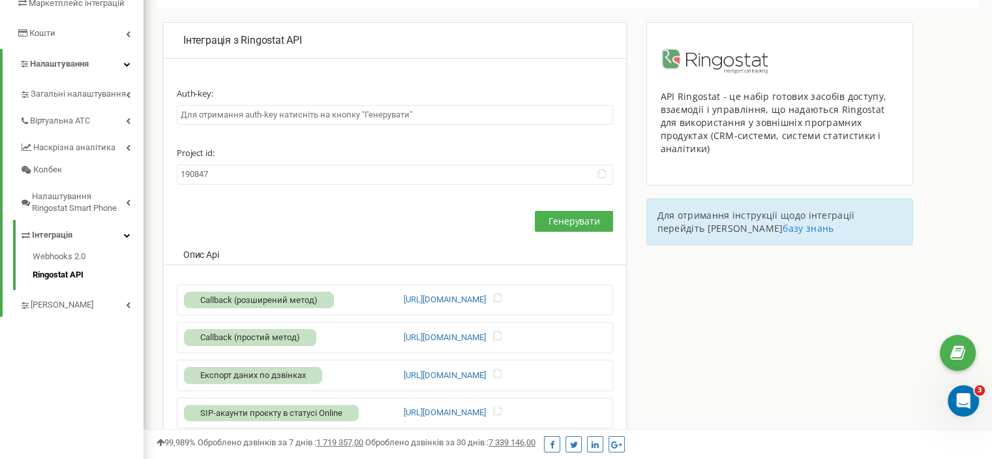
scroll to position [204, 0]
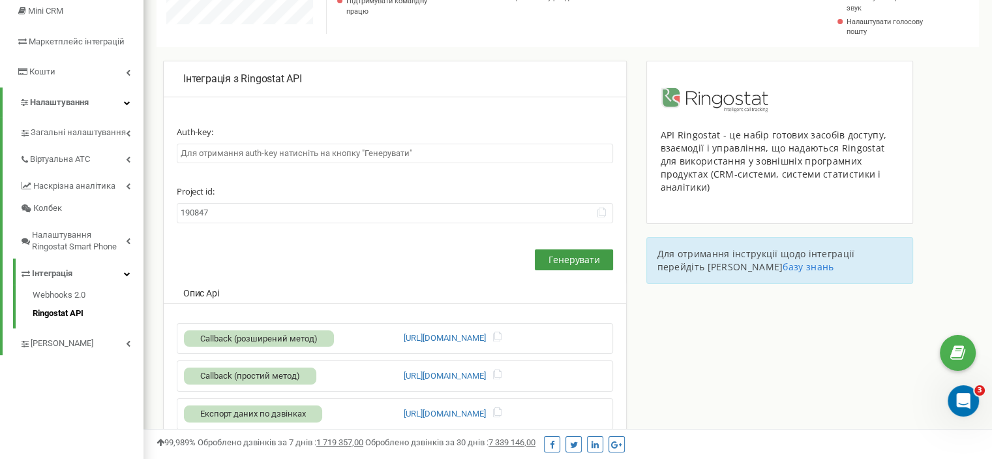
click at [571, 262] on span "Генерувати" at bounding box center [575, 259] width 52 height 12
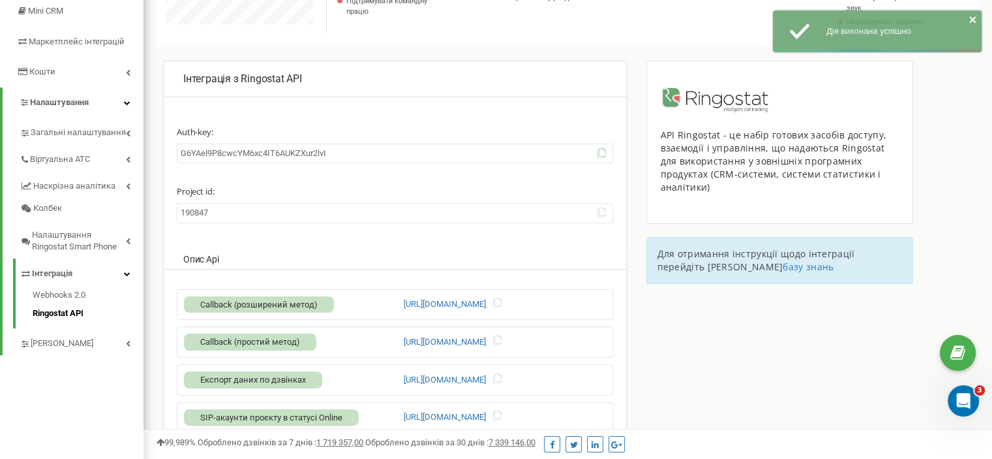
click at [601, 153] on icon at bounding box center [602, 153] width 10 height 10
click at [600, 214] on icon at bounding box center [602, 212] width 10 height 10
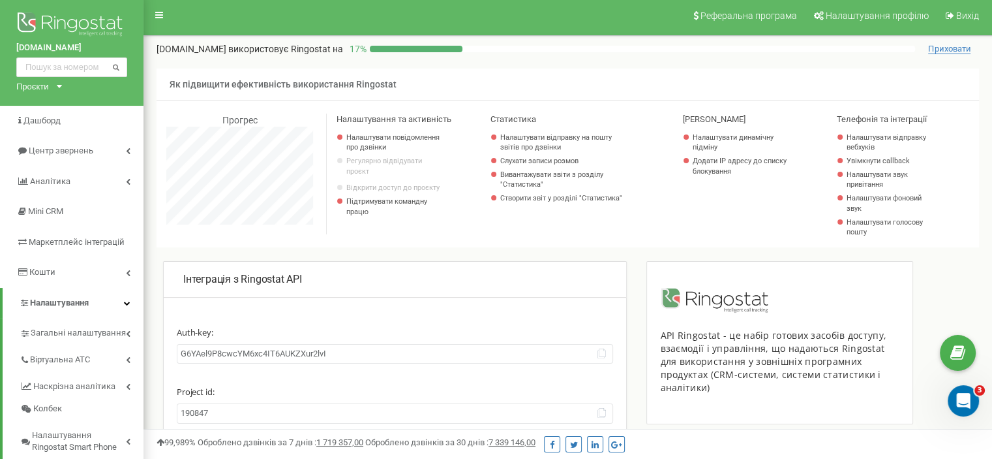
scroll to position [0, 0]
